Goal: Task Accomplishment & Management: Manage account settings

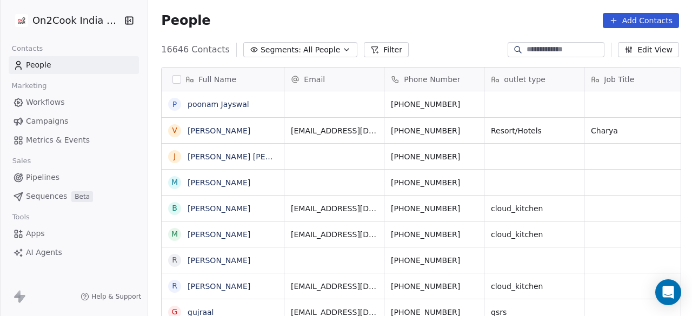
scroll to position [9, 9]
click at [276, 46] on span "Segments:" at bounding box center [281, 49] width 41 height 11
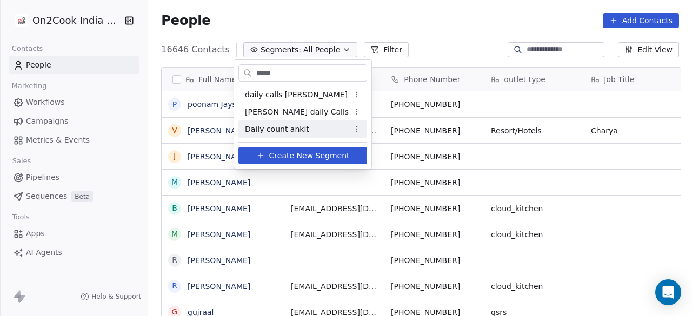
type input "*****"
click at [275, 122] on div "Daily count ankit" at bounding box center [302, 129] width 129 height 17
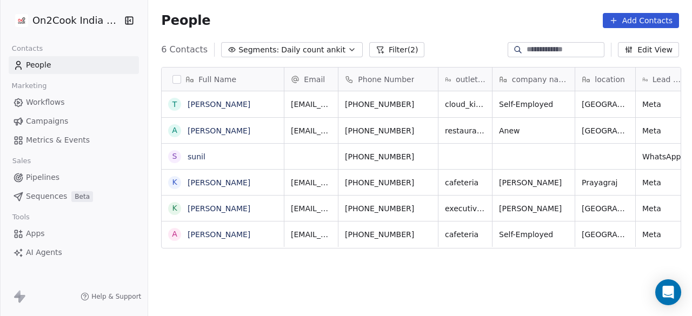
scroll to position [270, 537]
click at [374, 48] on button "Filter (2)" at bounding box center [397, 49] width 56 height 15
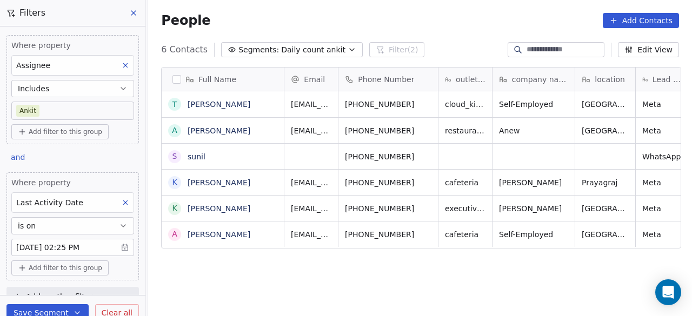
click at [37, 245] on body "On2Cook India Pvt. Ltd. Contacts People Marketing Workflows Campaigns Metrics &…" at bounding box center [346, 158] width 692 height 316
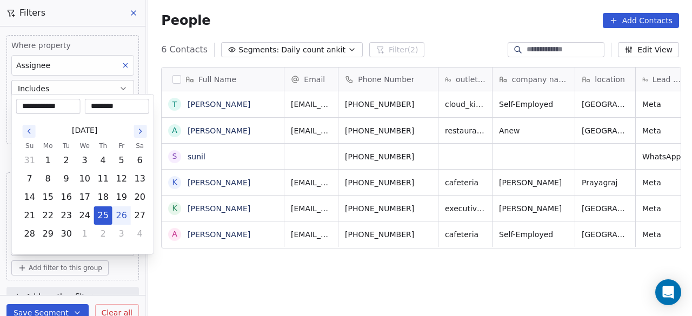
click at [120, 211] on button "26" at bounding box center [121, 215] width 17 height 17
type input "**********"
click at [167, 252] on html "On2Cook India Pvt. Ltd. Contacts People Marketing Workflows Campaigns Metrics &…" at bounding box center [346, 158] width 692 height 316
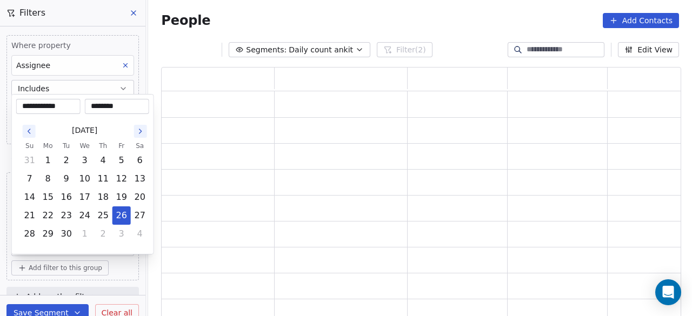
scroll to position [244, 512]
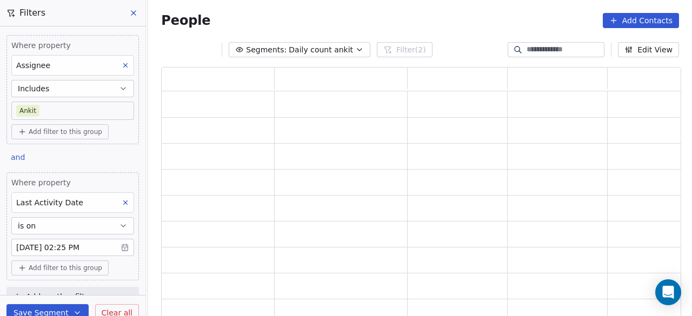
click at [43, 311] on button "Save Segment" at bounding box center [47, 312] width 82 height 17
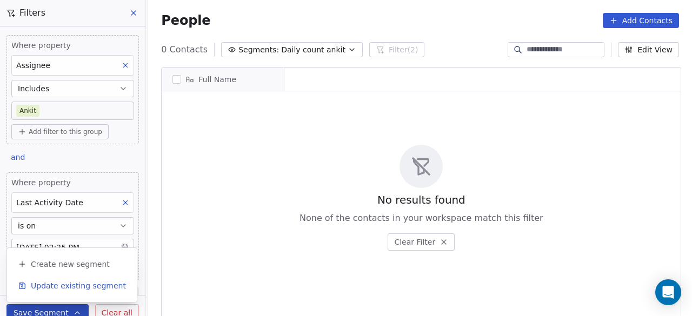
scroll to position [270, 537]
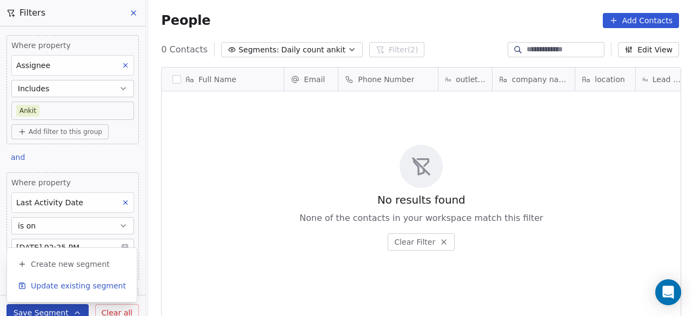
click at [57, 287] on span "Update existing segment" at bounding box center [78, 286] width 95 height 11
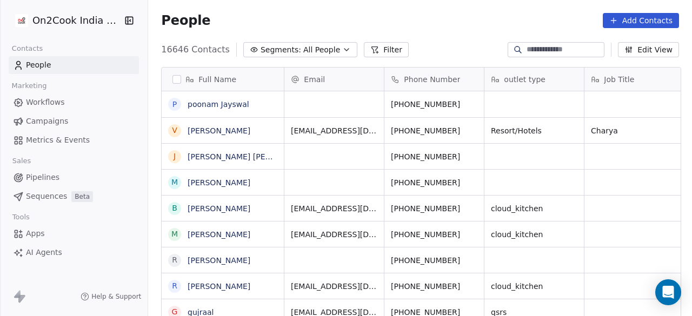
scroll to position [9, 9]
click at [319, 51] on span "All People" at bounding box center [321, 49] width 37 height 11
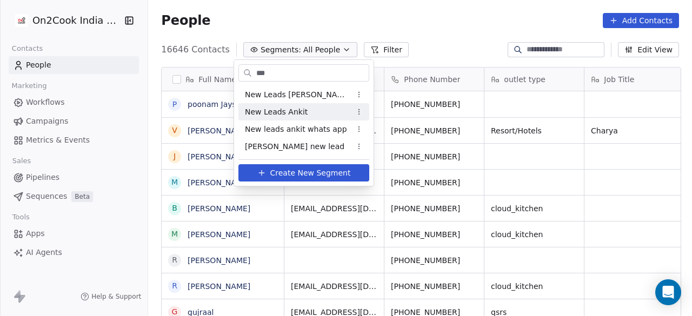
type input "***"
click at [323, 109] on div "New Leads Ankit" at bounding box center [303, 111] width 131 height 17
